Goal: Information Seeking & Learning: Learn about a topic

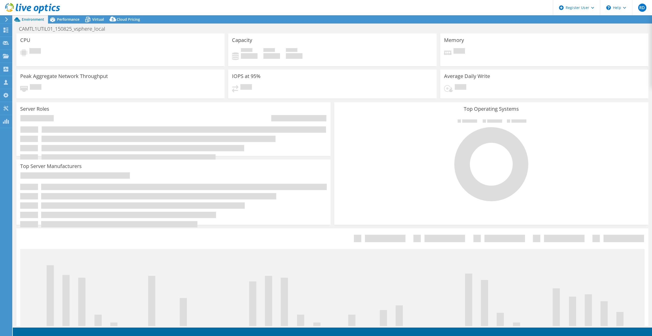
select select "EUFrankfurt"
select select "USD"
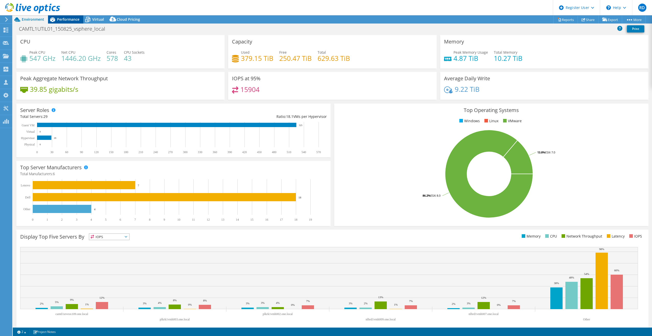
click at [68, 17] on span "Performance" at bounding box center [68, 19] width 22 height 5
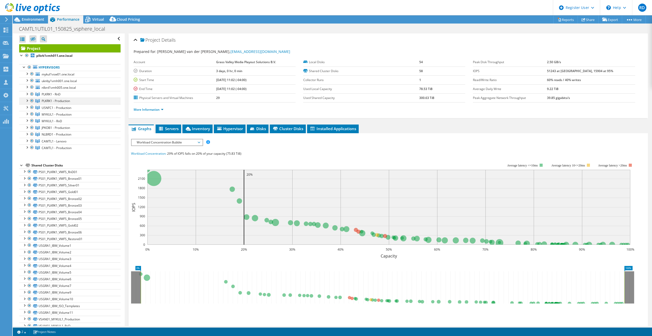
click at [27, 100] on div at bounding box center [26, 100] width 5 height 5
click at [27, 127] on div at bounding box center [26, 126] width 5 height 5
click at [27, 153] on div at bounding box center [26, 153] width 5 height 5
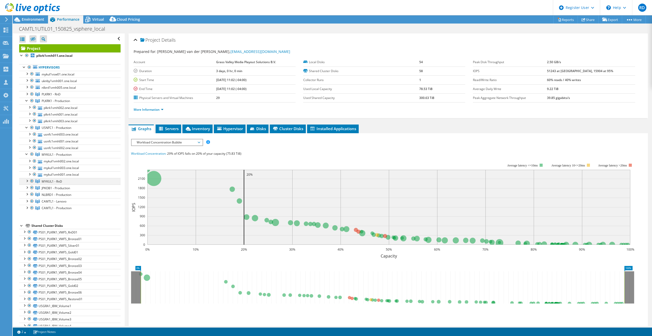
click at [27, 181] on div at bounding box center [26, 180] width 5 height 5
click at [28, 199] on div at bounding box center [26, 200] width 5 height 5
click at [27, 228] on div at bounding box center [26, 226] width 5 height 5
click at [28, 254] on div at bounding box center [26, 253] width 5 height 5
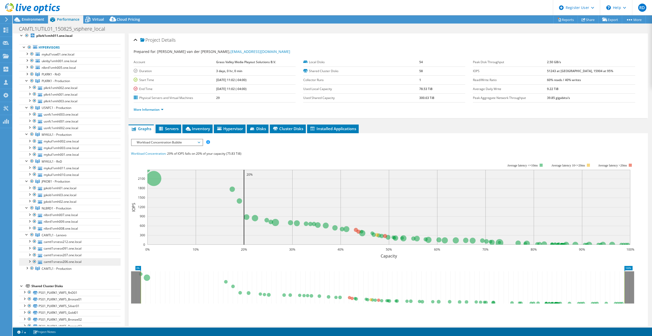
scroll to position [51, 0]
click at [27, 237] on div at bounding box center [26, 236] width 5 height 5
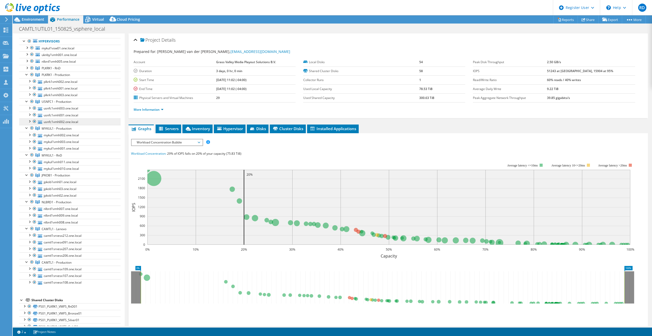
scroll to position [0, 0]
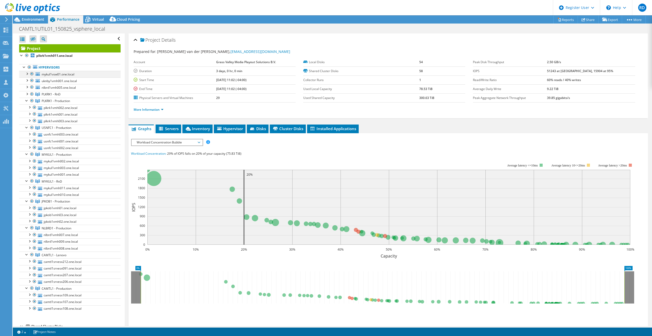
click at [28, 73] on div at bounding box center [26, 73] width 5 height 5
click at [26, 107] on div at bounding box center [26, 106] width 5 height 5
click at [25, 106] on div at bounding box center [26, 106] width 5 height 5
click at [61, 143] on span "JPKOB1 - Production" at bounding box center [51, 141] width 19 height 4
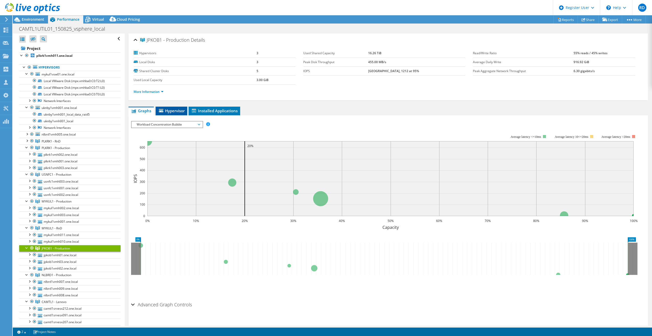
click at [167, 112] on span "Hypervisor" at bounding box center [171, 110] width 27 height 5
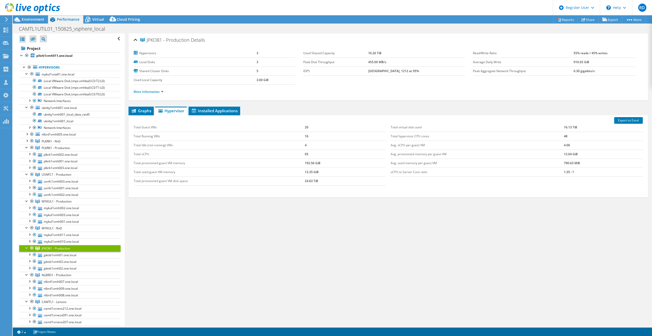
click at [186, 294] on div "JPKOB1 - Production Details Hypervisors 3 Local Disks 3 Shared Cluster Disks 5 …" at bounding box center [388, 179] width 527 height 292
click at [23, 68] on div at bounding box center [24, 66] width 5 height 5
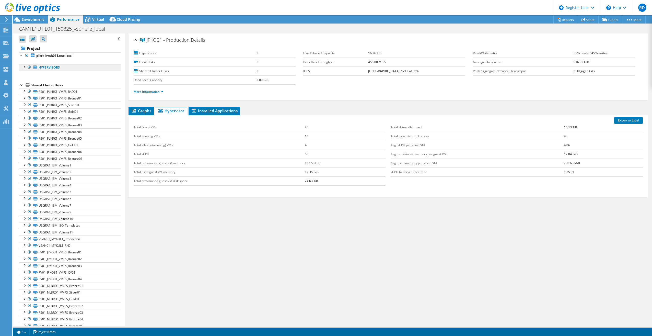
click at [24, 70] on link "Hypervisors" at bounding box center [69, 67] width 101 height 7
click at [24, 66] on div at bounding box center [24, 66] width 5 height 5
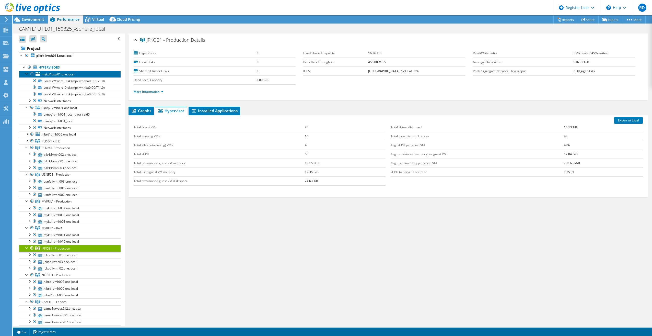
click at [49, 75] on span "mykul1vsw01.one.local" at bounding box center [58, 74] width 33 height 4
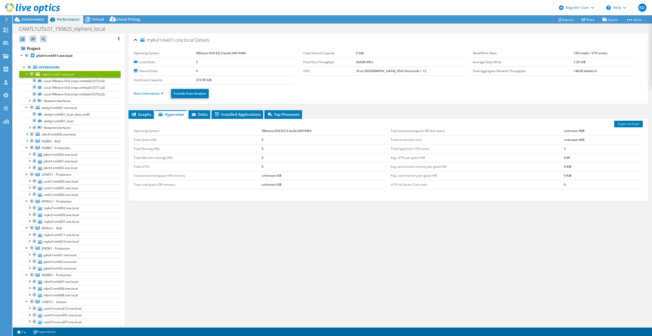
click at [30, 74] on div at bounding box center [31, 74] width 5 height 6
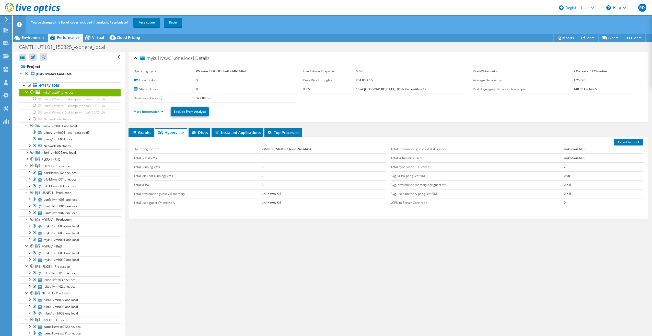
click at [26, 91] on div at bounding box center [26, 91] width 5 height 5
click at [23, 85] on div at bounding box center [24, 84] width 5 height 5
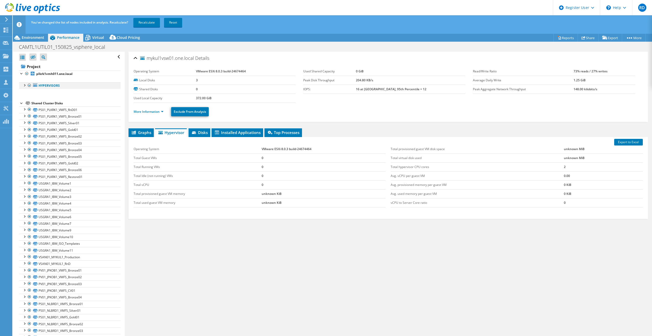
click at [25, 85] on div at bounding box center [24, 84] width 5 height 5
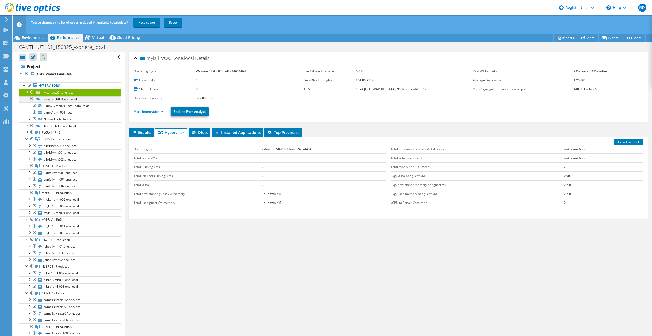
click at [25, 98] on div at bounding box center [26, 98] width 5 height 5
click at [67, 99] on span "uknby1vmh001.one.local" at bounding box center [59, 99] width 35 height 4
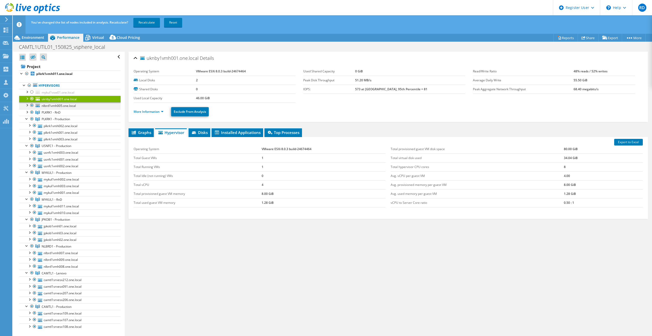
click at [33, 104] on div at bounding box center [31, 105] width 5 height 6
click at [33, 111] on div at bounding box center [31, 112] width 5 height 6
click at [32, 113] on div at bounding box center [31, 112] width 5 height 6
click at [152, 25] on link "Recalculate" at bounding box center [146, 22] width 27 height 9
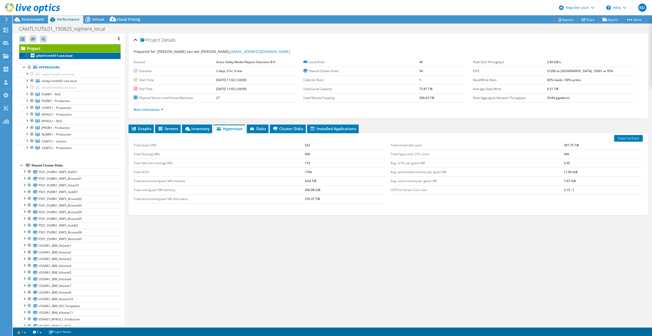
click at [68, 53] on link "plkrk1vmh011.one.local" at bounding box center [69, 55] width 101 height 7
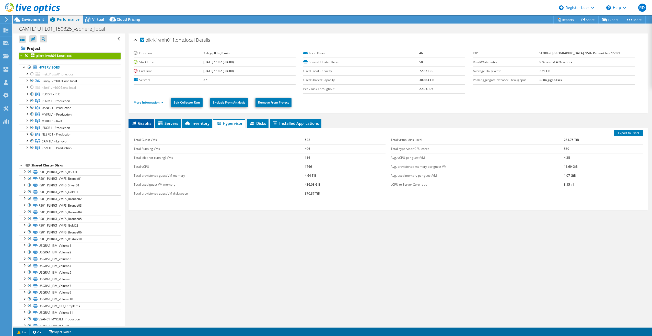
click at [138, 120] on li "Graphs" at bounding box center [140, 123] width 25 height 9
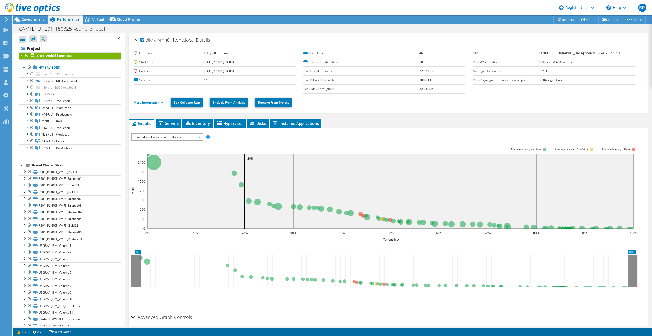
click at [174, 139] on span "Workload Concentration Bubble" at bounding box center [167, 137] width 66 height 6
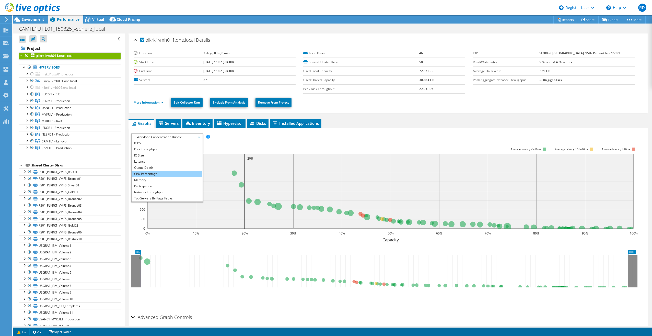
click at [160, 174] on li "CPU Percentage" at bounding box center [167, 174] width 71 height 6
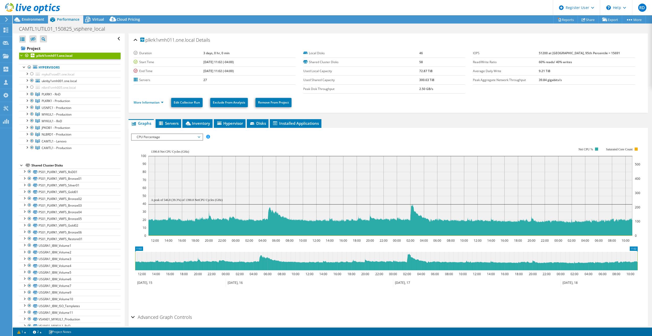
click at [67, 158] on div "Project plkrk1vmh011.one.local Hypervisors mykul1vsw01.one.local" at bounding box center [69, 300] width 101 height 512
click at [31, 81] on div at bounding box center [31, 80] width 5 height 6
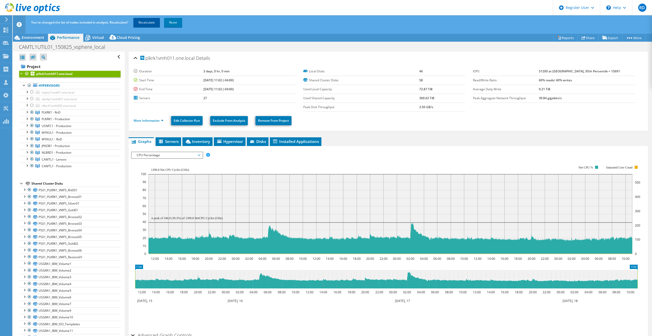
click at [153, 25] on link "Recalculate" at bounding box center [146, 22] width 27 height 9
